Goal: Transaction & Acquisition: Purchase product/service

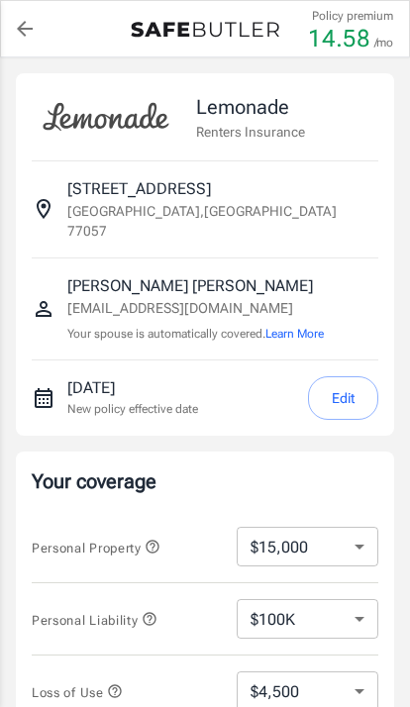
select select "15000"
select select "500"
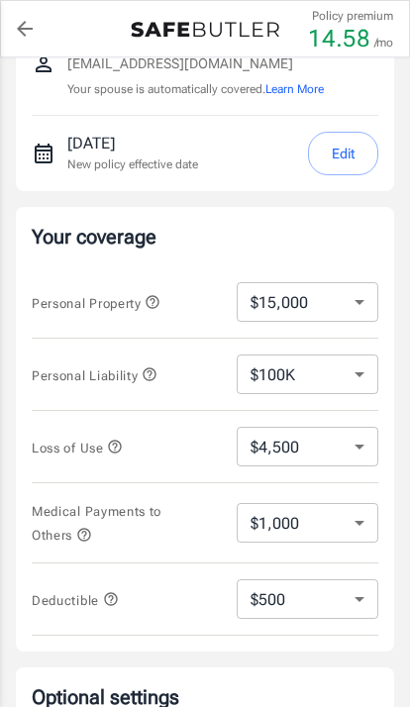
scroll to position [249, 0]
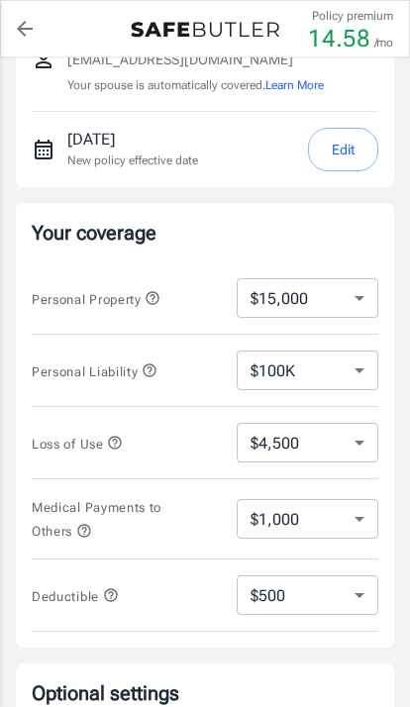
click at [353, 128] on button "Edit" at bounding box center [343, 150] width 70 height 45
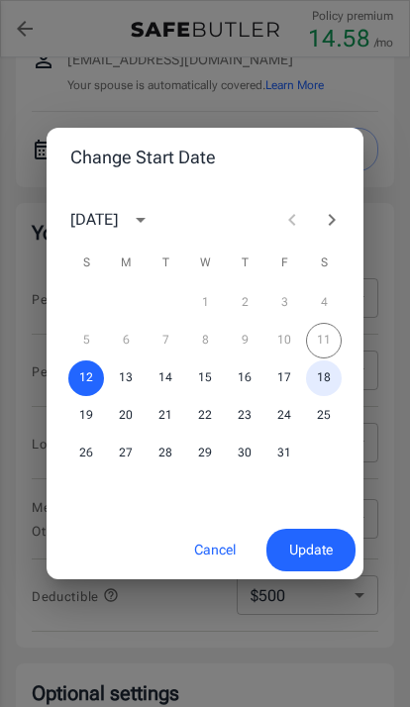
click at [337, 396] on button "18" at bounding box center [324, 379] width 36 height 36
click at [311, 563] on span "Update" at bounding box center [311, 550] width 44 height 25
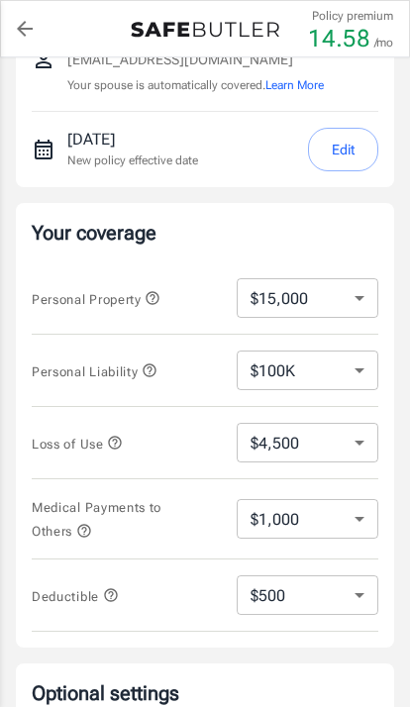
click at [114, 437] on icon "button" at bounding box center [115, 443] width 13 height 13
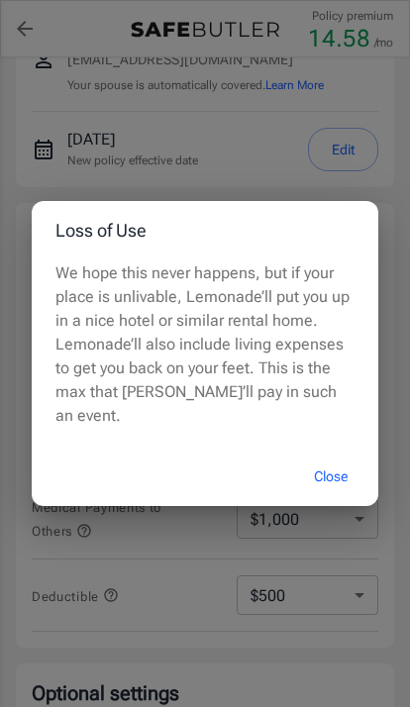
click at [343, 498] on button "Close" at bounding box center [330, 477] width 79 height 43
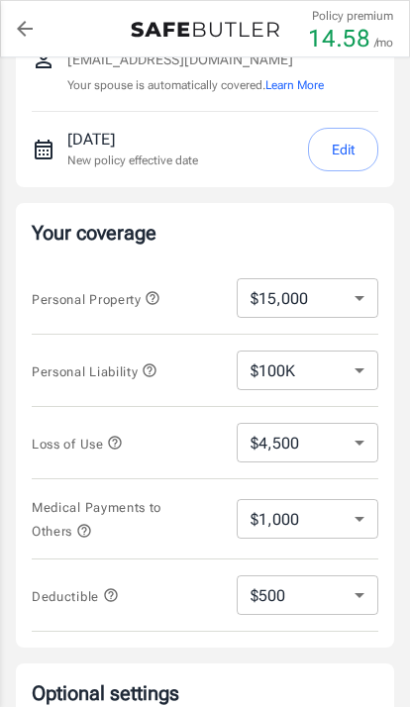
click at [156, 292] on icon "button" at bounding box center [153, 298] width 13 height 13
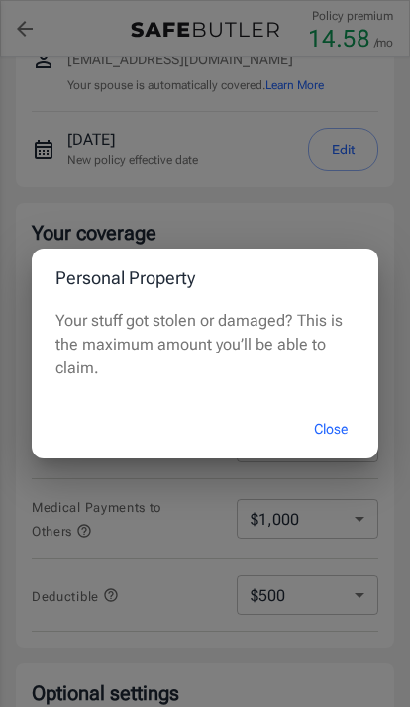
click at [336, 451] on button "Close" at bounding box center [330, 429] width 79 height 43
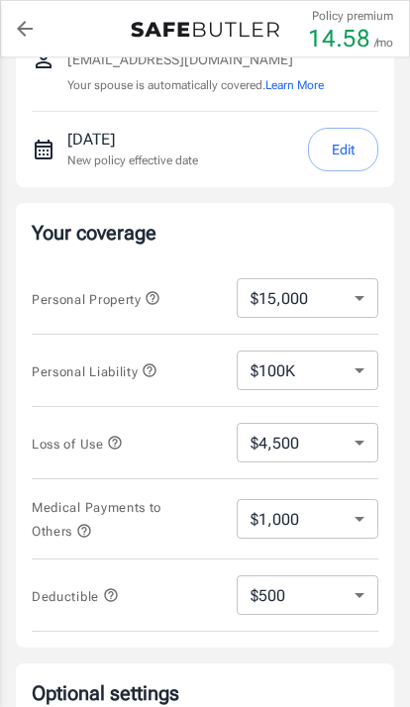
click at [154, 365] on icon "button" at bounding box center [149, 371] width 13 height 13
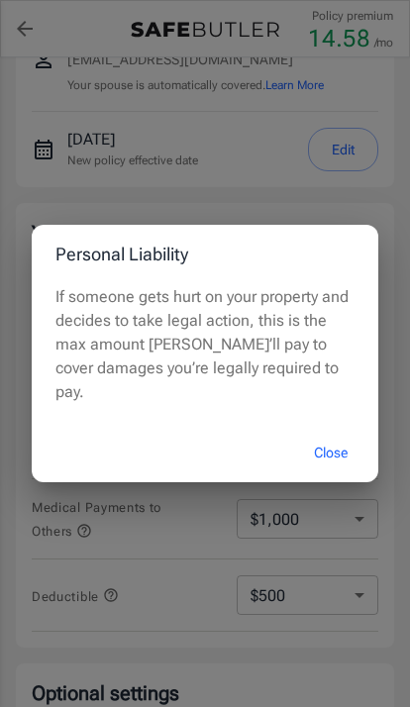
click at [338, 474] on button "Close" at bounding box center [330, 453] width 79 height 43
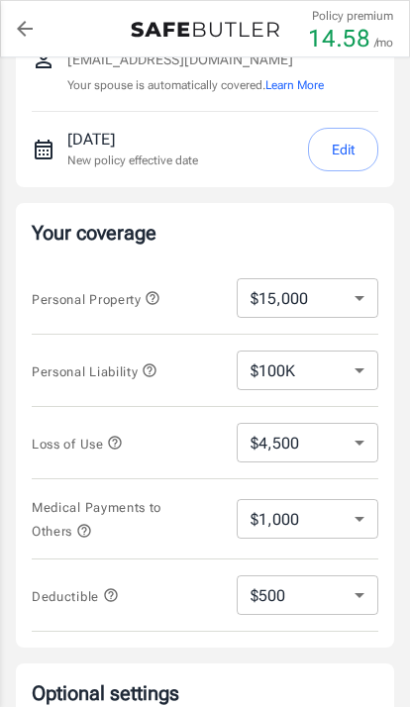
click at [88, 523] on icon "button" at bounding box center [84, 531] width 16 height 16
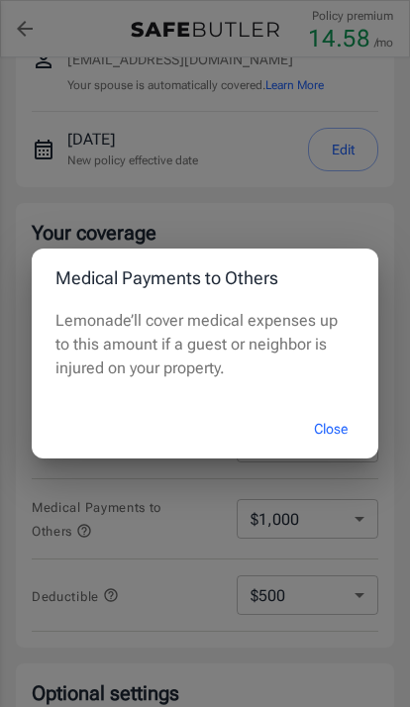
click at [334, 451] on button "Close" at bounding box center [330, 429] width 79 height 43
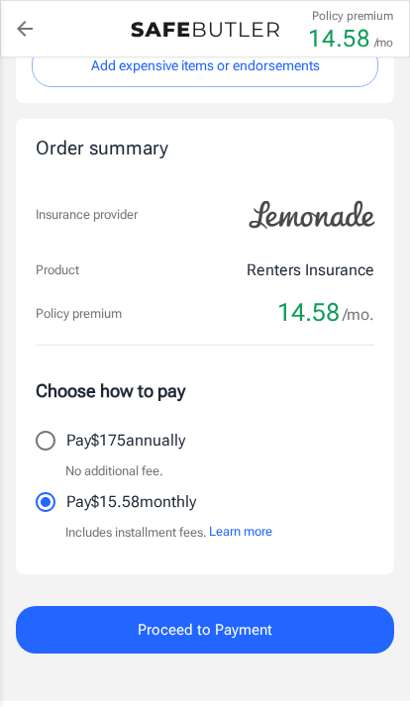
scroll to position [1036, 0]
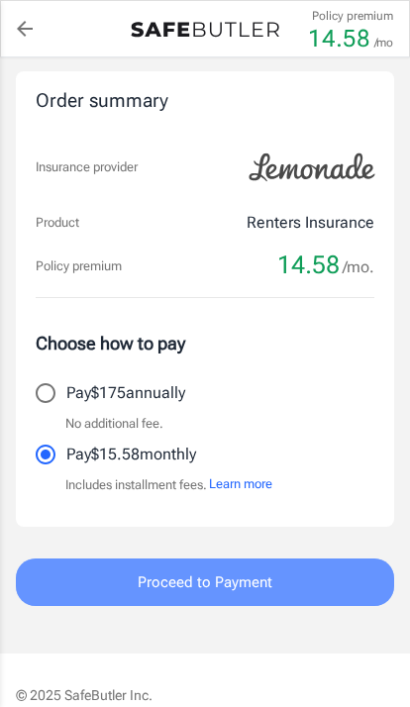
click at [244, 570] on span "Proceed to Payment" at bounding box center [205, 583] width 135 height 26
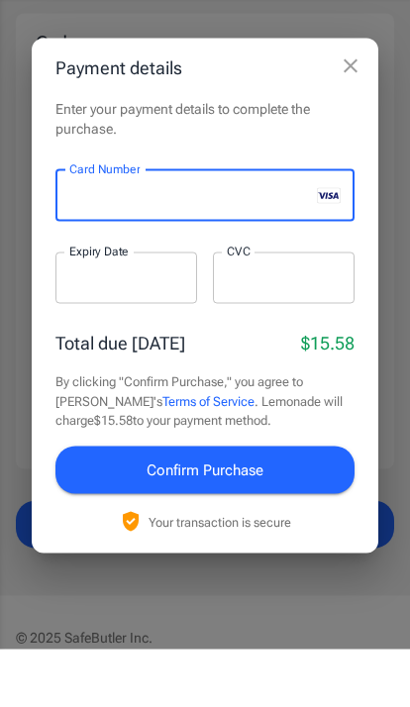
click at [87, 301] on label "Expiry Date" at bounding box center [98, 309] width 59 height 17
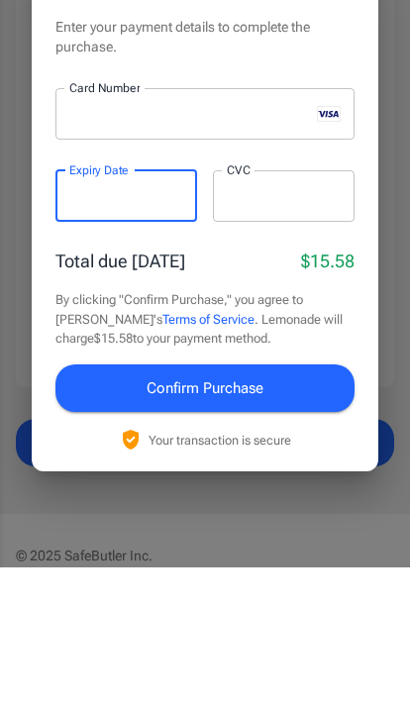
click at [287, 310] on div at bounding box center [284, 336] width 142 height 52
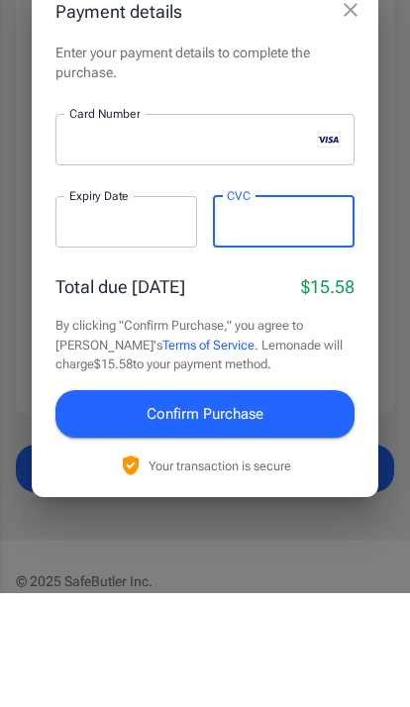
click at [270, 504] on button "Confirm Purchase" at bounding box center [204, 528] width 299 height 48
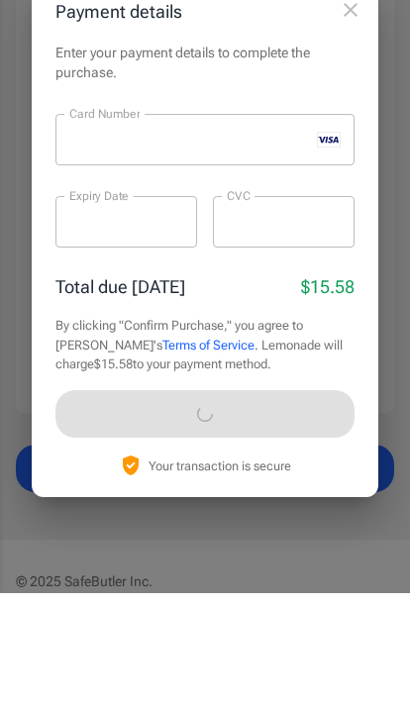
scroll to position [1124, 0]
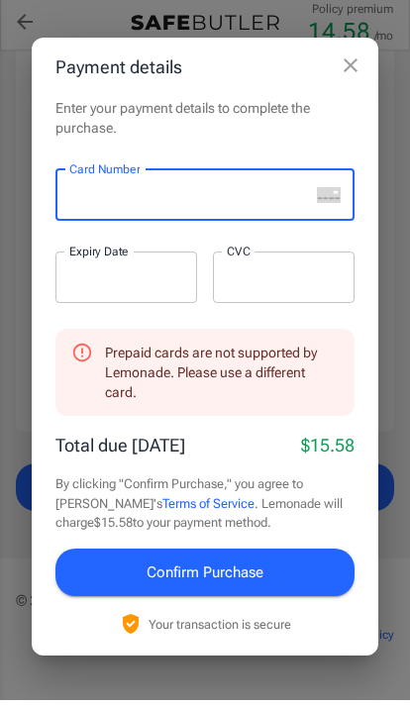
click at [79, 220] on div at bounding box center [182, 202] width 254 height 52
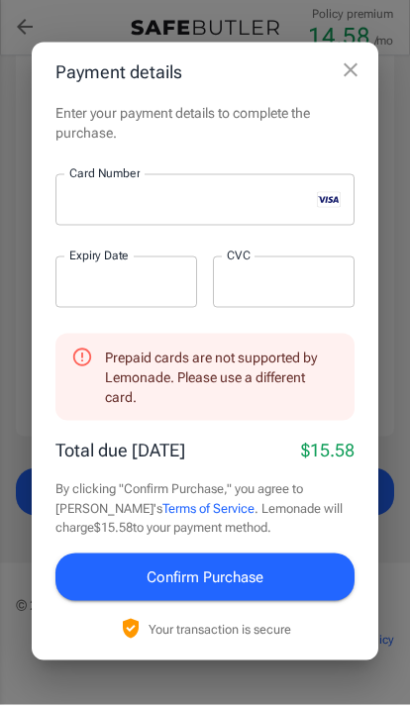
click at [127, 310] on div at bounding box center [126, 285] width 142 height 52
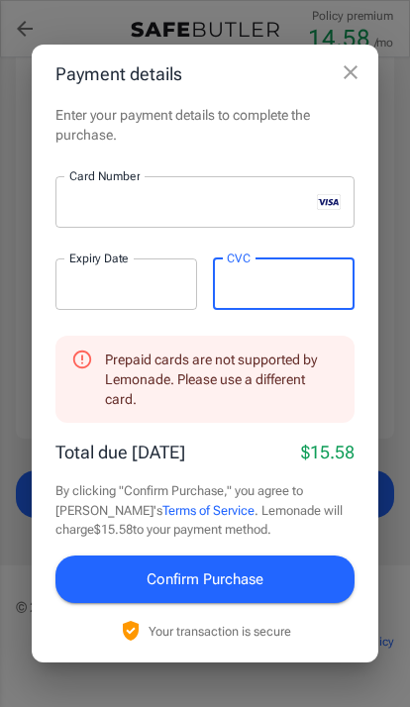
click at [250, 592] on span "Confirm Purchase" at bounding box center [205, 580] width 117 height 26
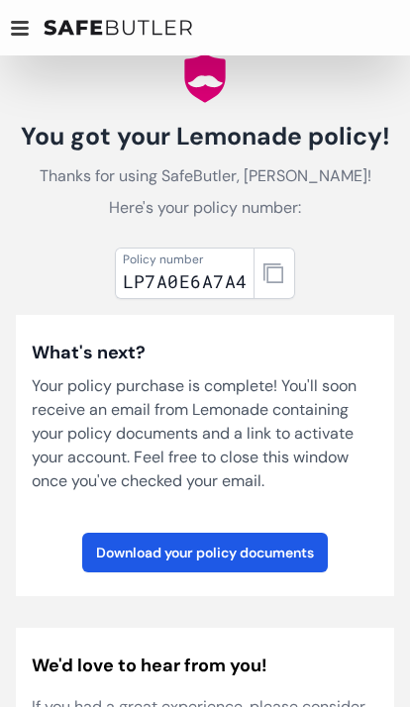
scroll to position [50, 0]
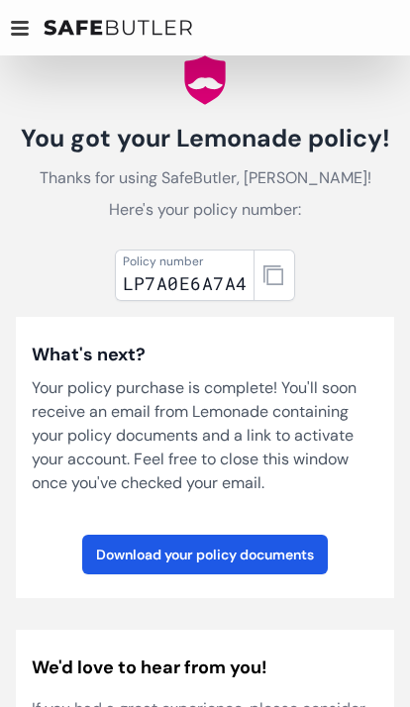
click at [247, 558] on link "Download your policy documents" at bounding box center [205, 555] width 246 height 40
